Goal: Task Accomplishment & Management: Manage account settings

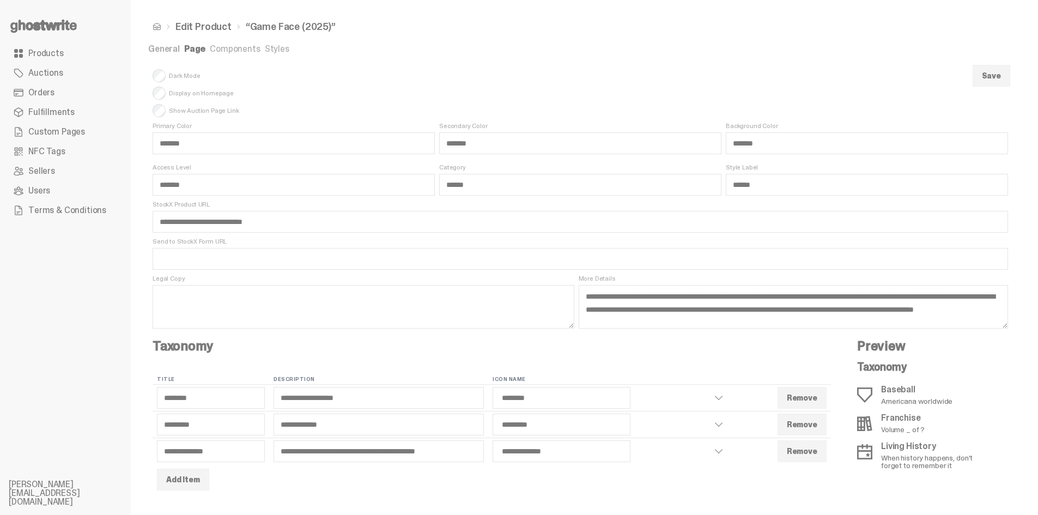
click at [71, 58] on link "Products" at bounding box center [65, 54] width 113 height 20
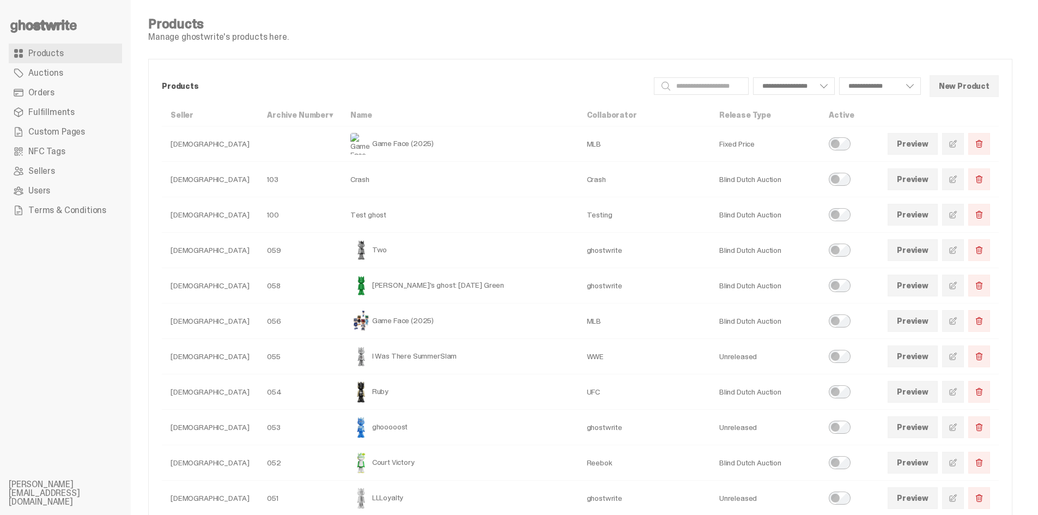
select select
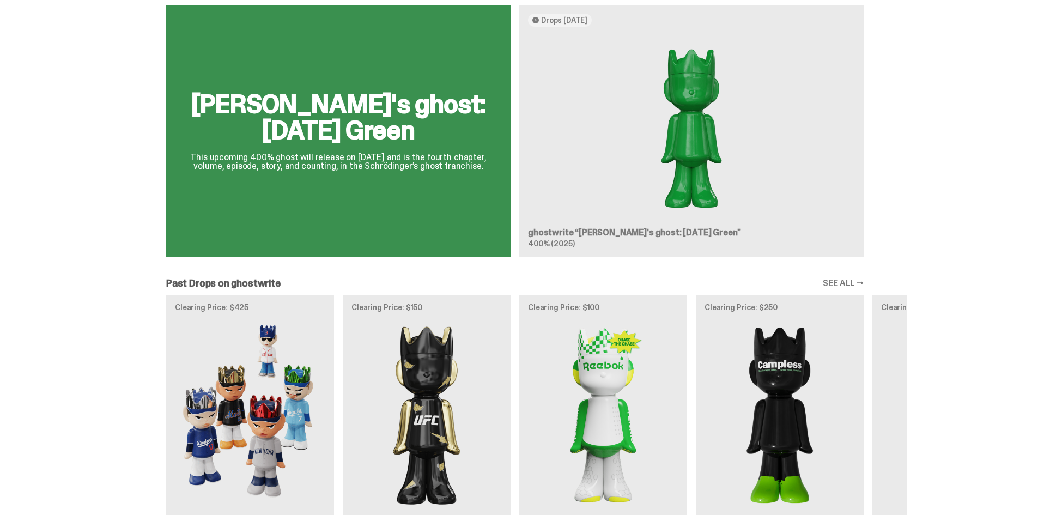
scroll to position [666, 0]
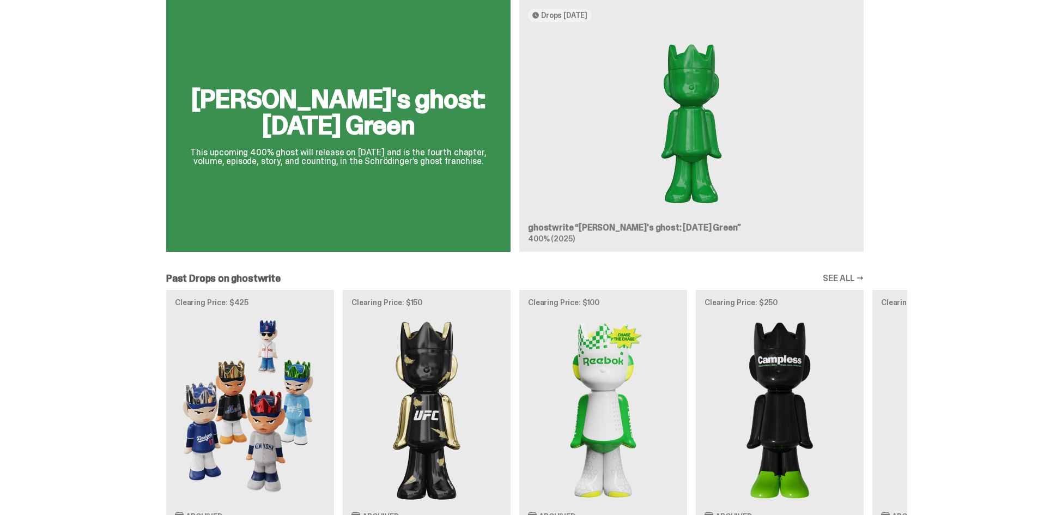
click at [238, 342] on div "Clearing Price: $425 Archived MLB “Game Face (2025)” Blind Box, 100% ghosts Cle…" at bounding box center [515, 425] width 784 height 270
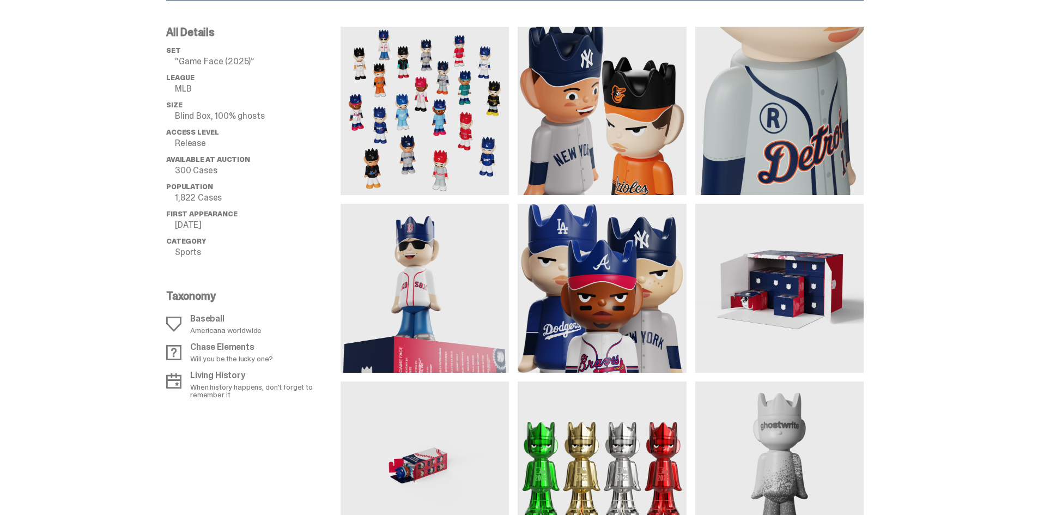
scroll to position [817, 0]
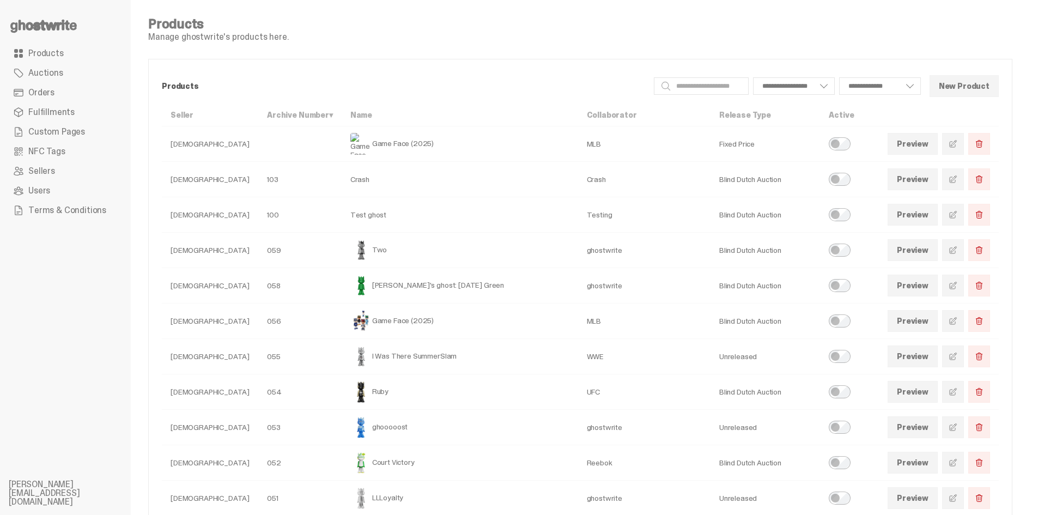
click at [64, 78] on link "Auctions" at bounding box center [65, 73] width 113 height 20
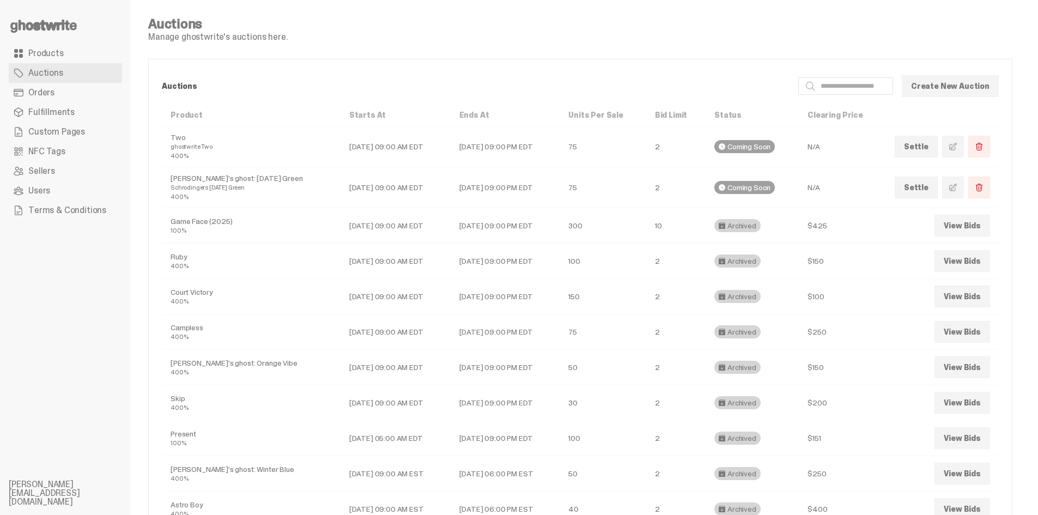
click at [64, 54] on link "Products" at bounding box center [65, 54] width 113 height 20
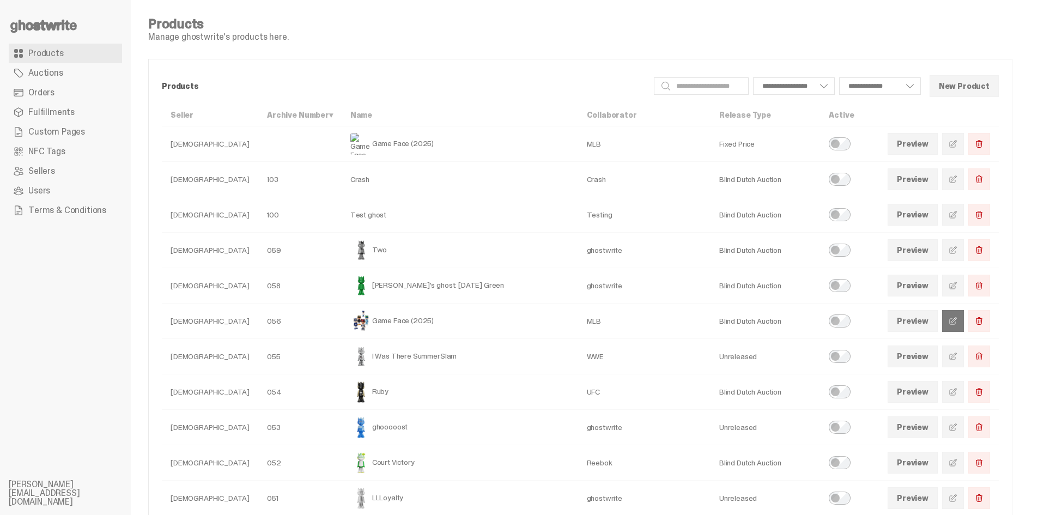
click at [957, 323] on span at bounding box center [952, 320] width 9 height 9
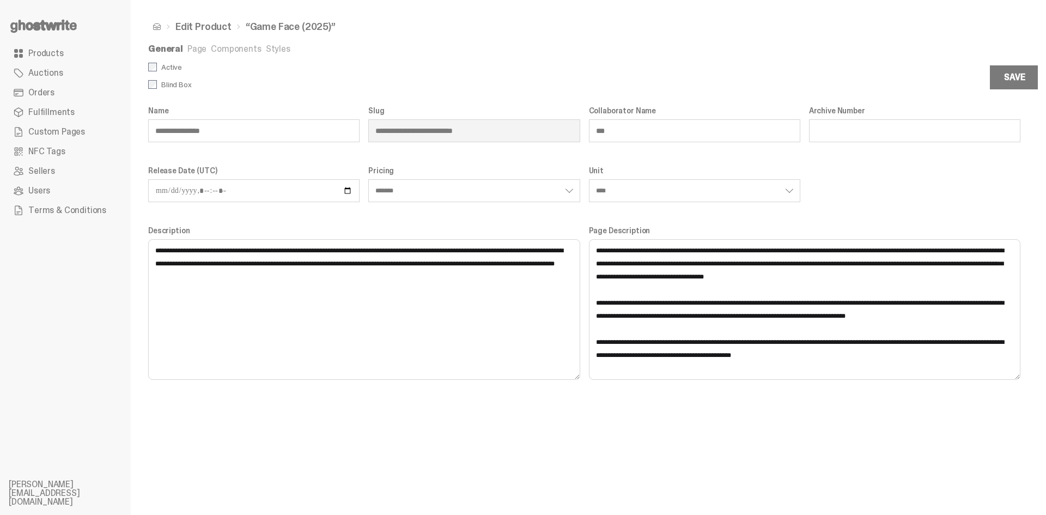
click at [237, 50] on link "Components" at bounding box center [236, 48] width 50 height 11
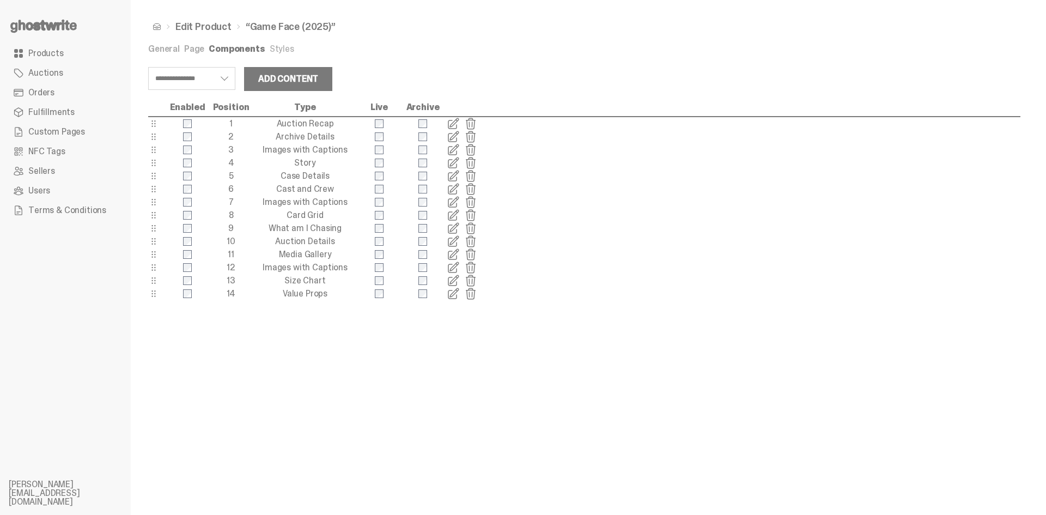
click at [447, 121] on span at bounding box center [453, 123] width 13 height 13
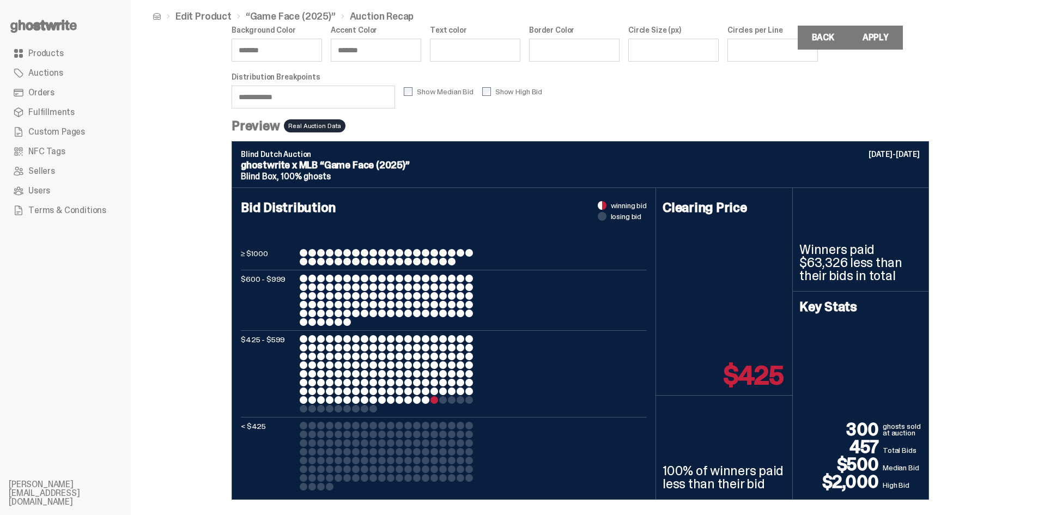
scroll to position [13, 0]
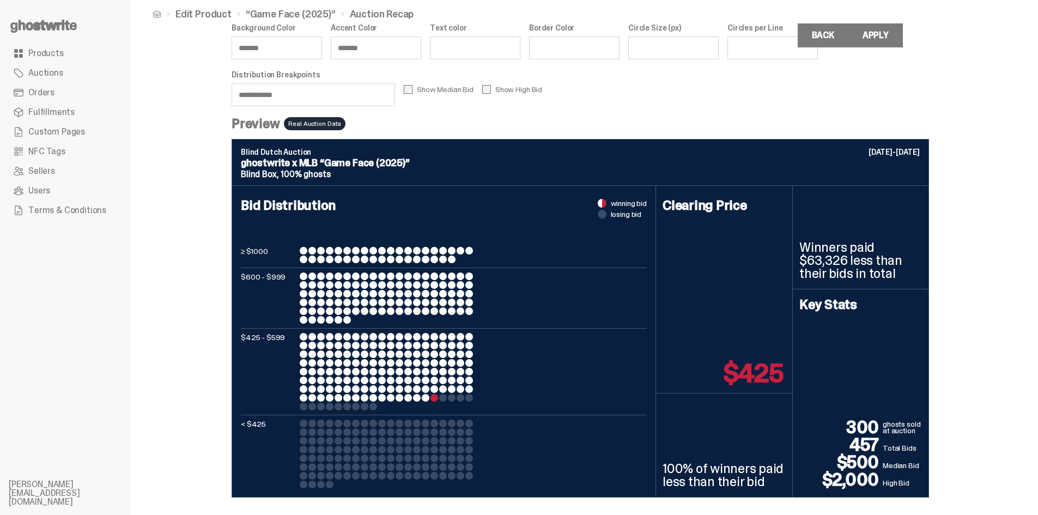
drag, startPoint x: 307, startPoint y: 90, endPoint x: 229, endPoint y: 90, distance: 77.9
click at [229, 90] on div "**********" at bounding box center [580, 250] width 899 height 527
type input "***"
click at [181, 205] on div "Edit Product “Game Face (2025)” Auction Recap Background Color ******* Accent C…" at bounding box center [580, 250] width 899 height 527
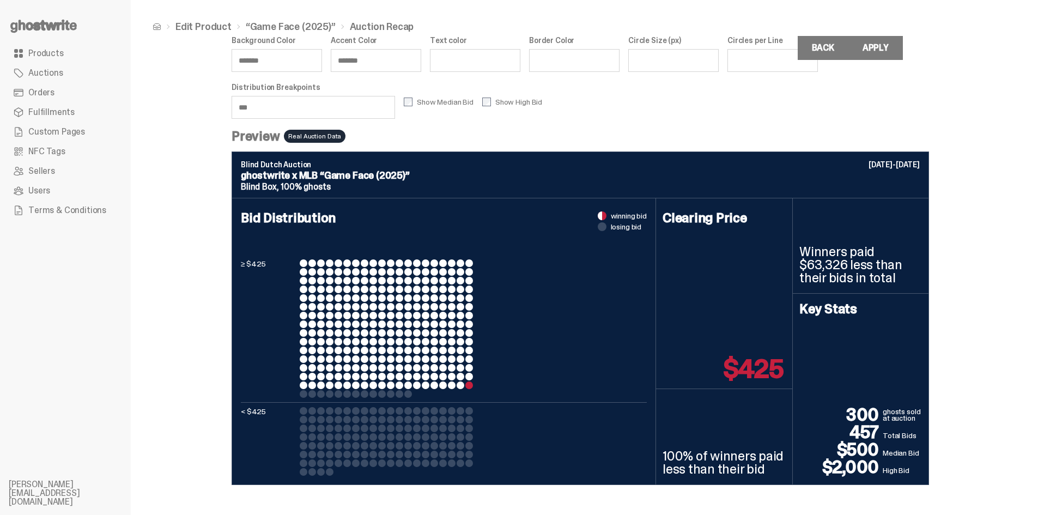
scroll to position [0, 0]
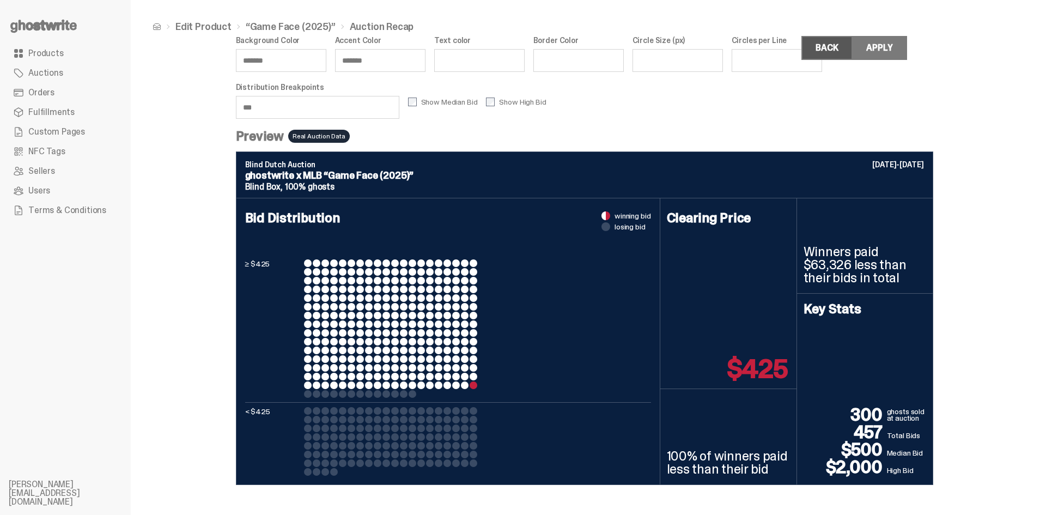
click at [823, 54] on link "Back" at bounding box center [826, 48] width 51 height 24
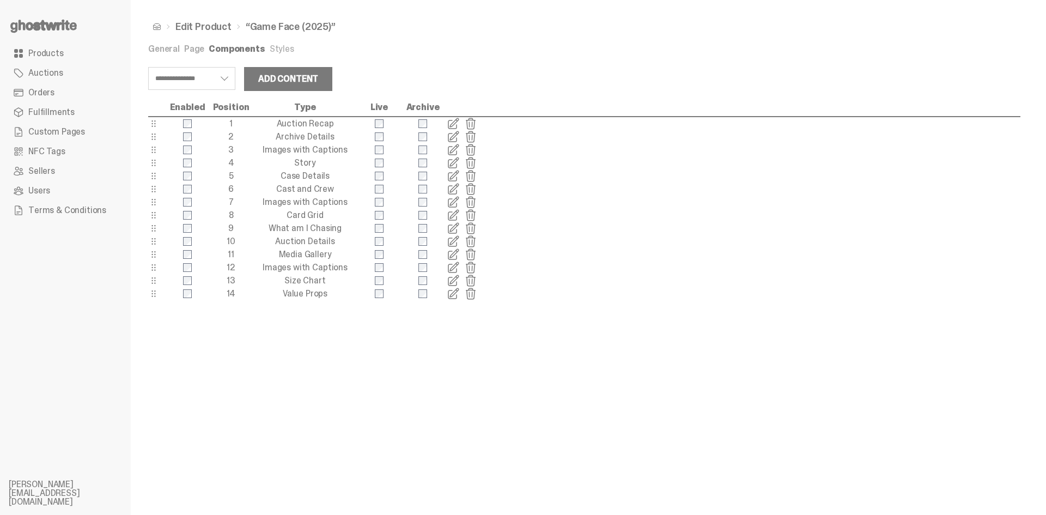
click at [454, 125] on span at bounding box center [453, 123] width 13 height 13
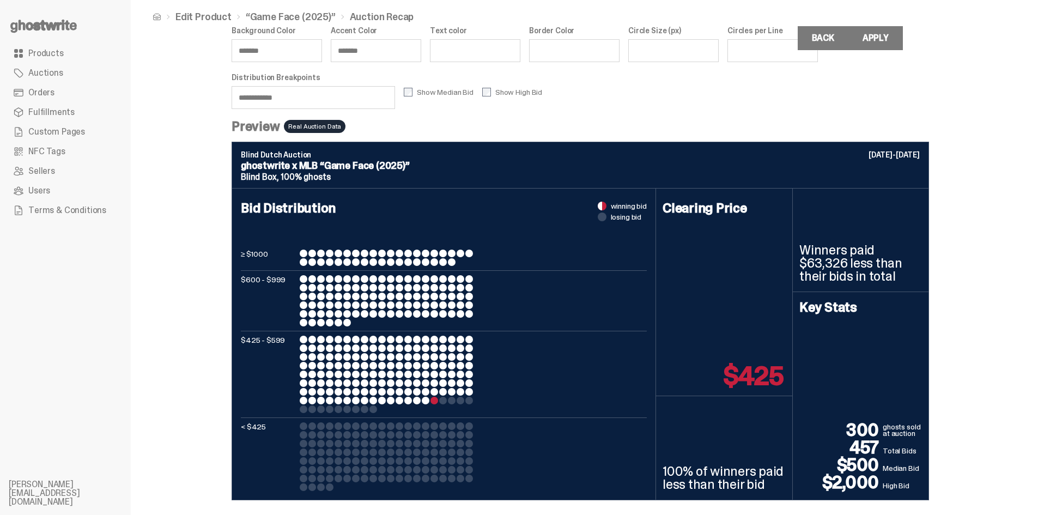
scroll to position [13, 0]
